Goal: Complete application form

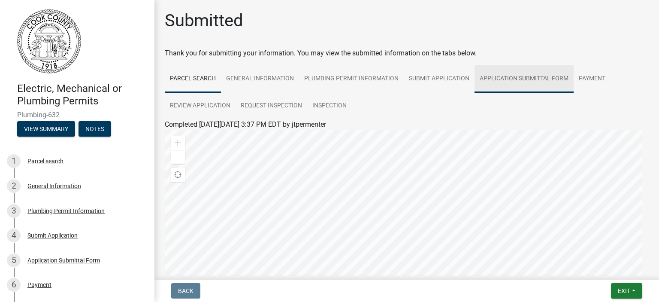
click at [522, 78] on link "Application Submittal Form" at bounding box center [523, 78] width 99 height 27
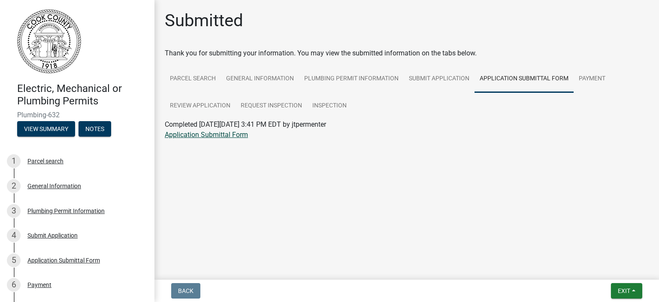
click at [204, 133] on link "Application Submittal Form" at bounding box center [206, 134] width 83 height 8
click at [187, 82] on link "Parcel search" at bounding box center [193, 78] width 56 height 27
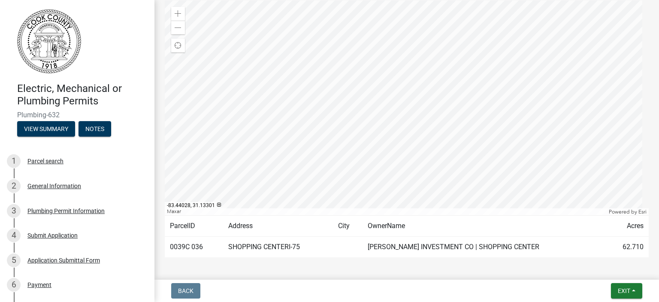
scroll to position [118, 0]
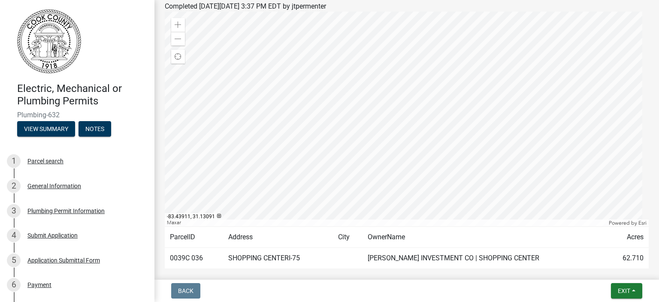
click at [402, 122] on div at bounding box center [407, 119] width 484 height 215
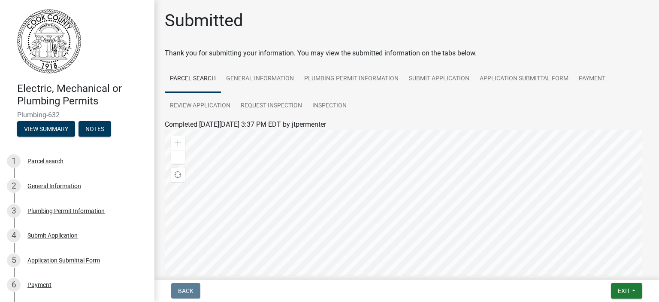
scroll to position [161, 0]
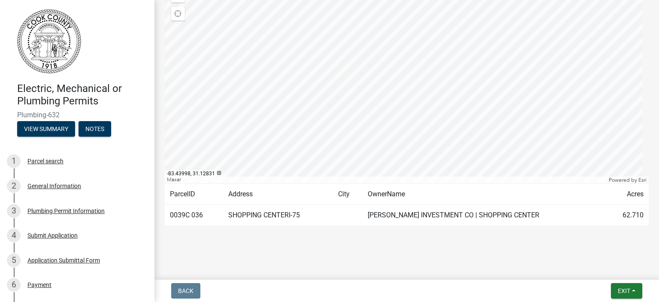
click at [395, 104] on div at bounding box center [407, 76] width 484 height 215
click at [387, 73] on div at bounding box center [407, 76] width 484 height 215
click at [388, 83] on div at bounding box center [407, 76] width 484 height 215
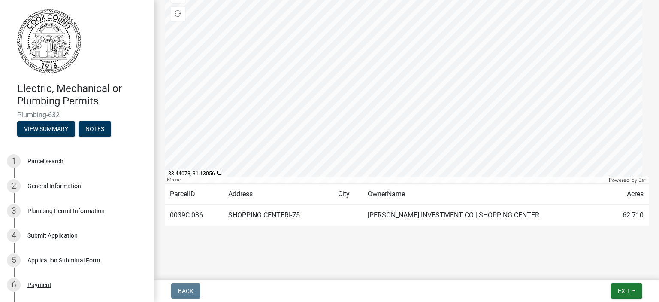
click at [388, 83] on div at bounding box center [407, 76] width 484 height 215
